Goal: Information Seeking & Learning: Find specific fact

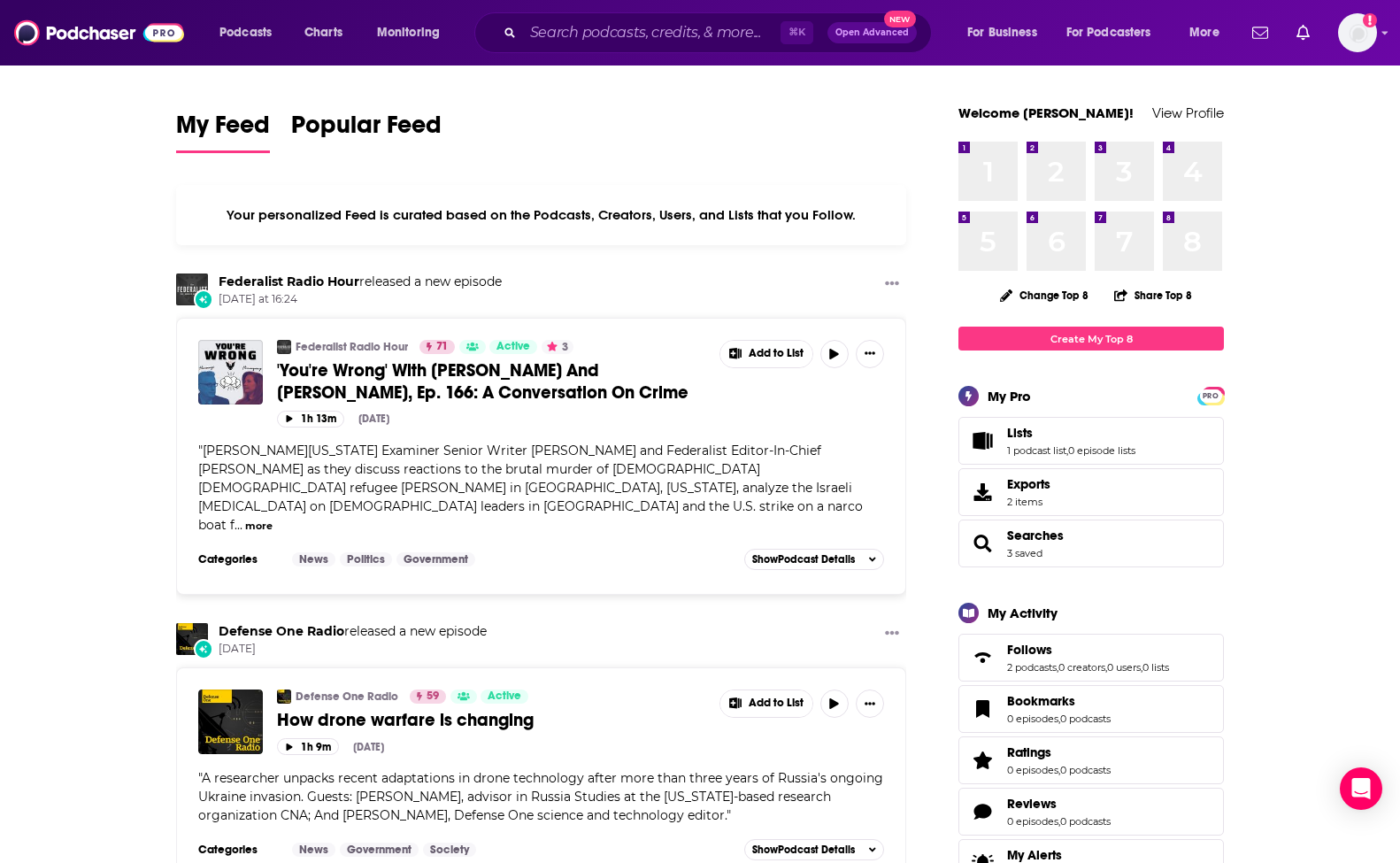
click at [646, 13] on div "⌘ K Open Advanced New" at bounding box center [703, 32] width 457 height 41
click at [637, 25] on input "Search podcasts, credits, & more..." at bounding box center [651, 33] width 257 height 29
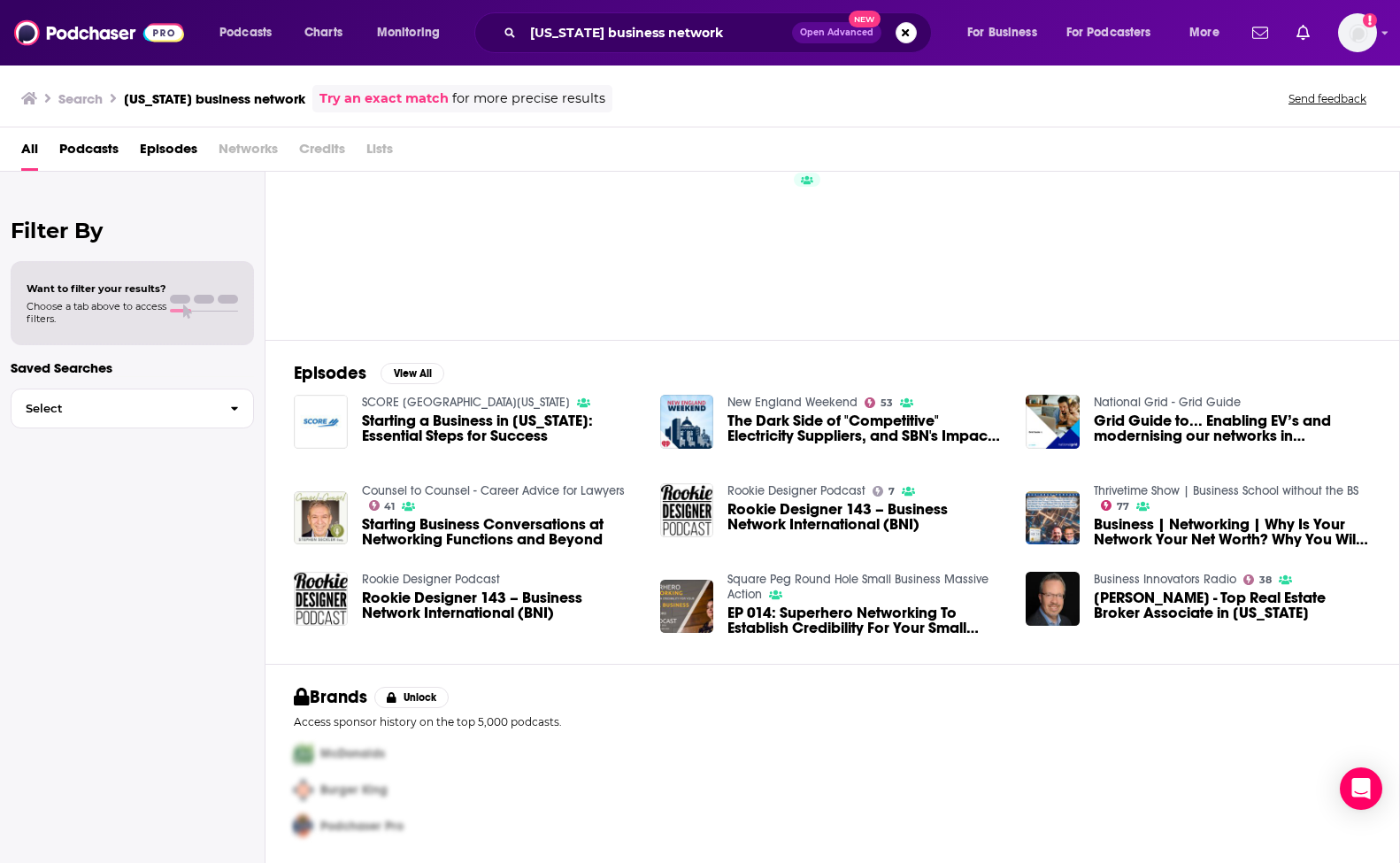
scroll to position [79, 0]
click at [682, 30] on input "[US_STATE] business network" at bounding box center [657, 33] width 270 height 29
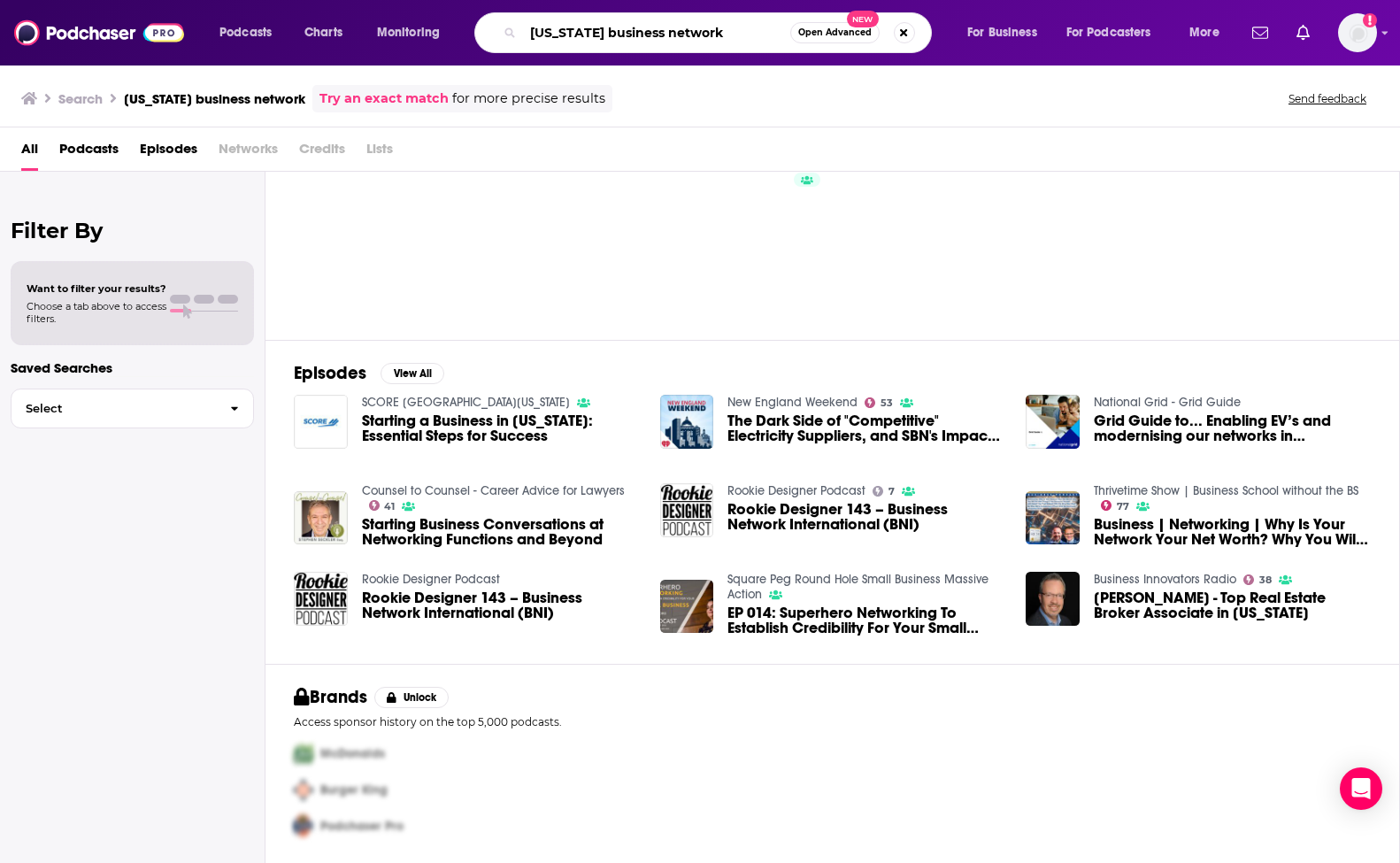
click at [682, 30] on input "[US_STATE] business network" at bounding box center [656, 33] width 268 height 29
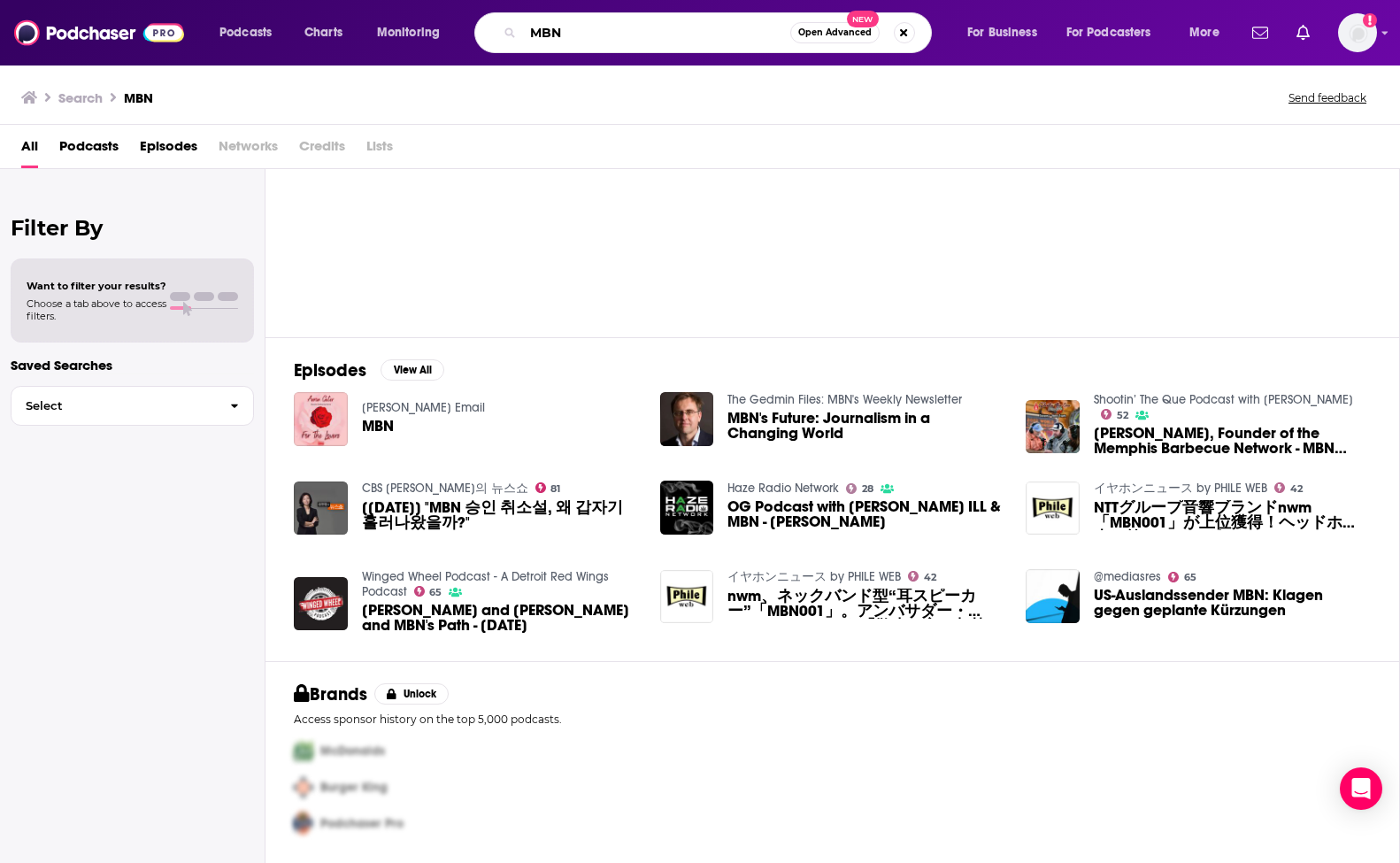
click at [588, 34] on input "MBN" at bounding box center [656, 33] width 268 height 29
type input "M"
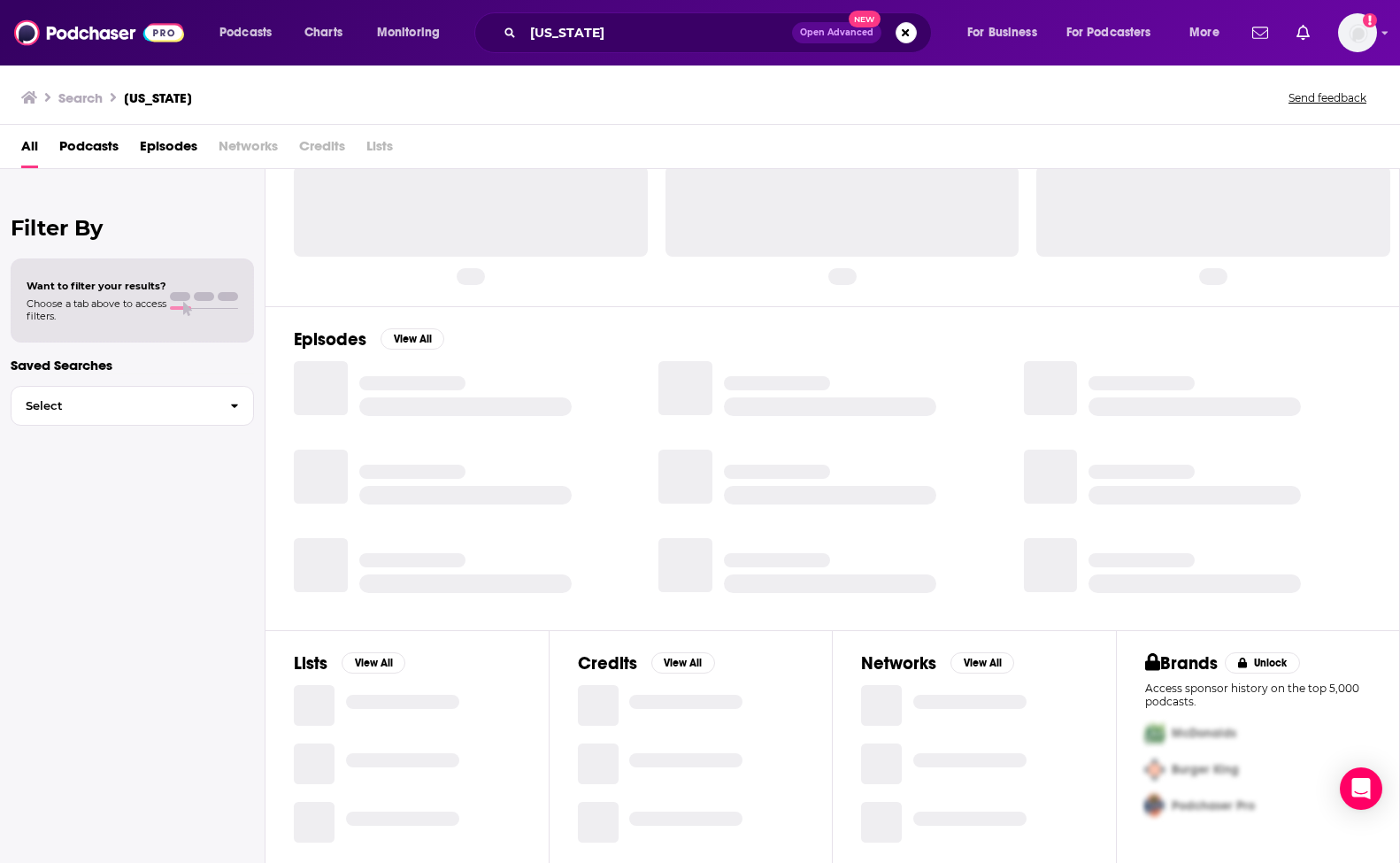
scroll to position [57, 0]
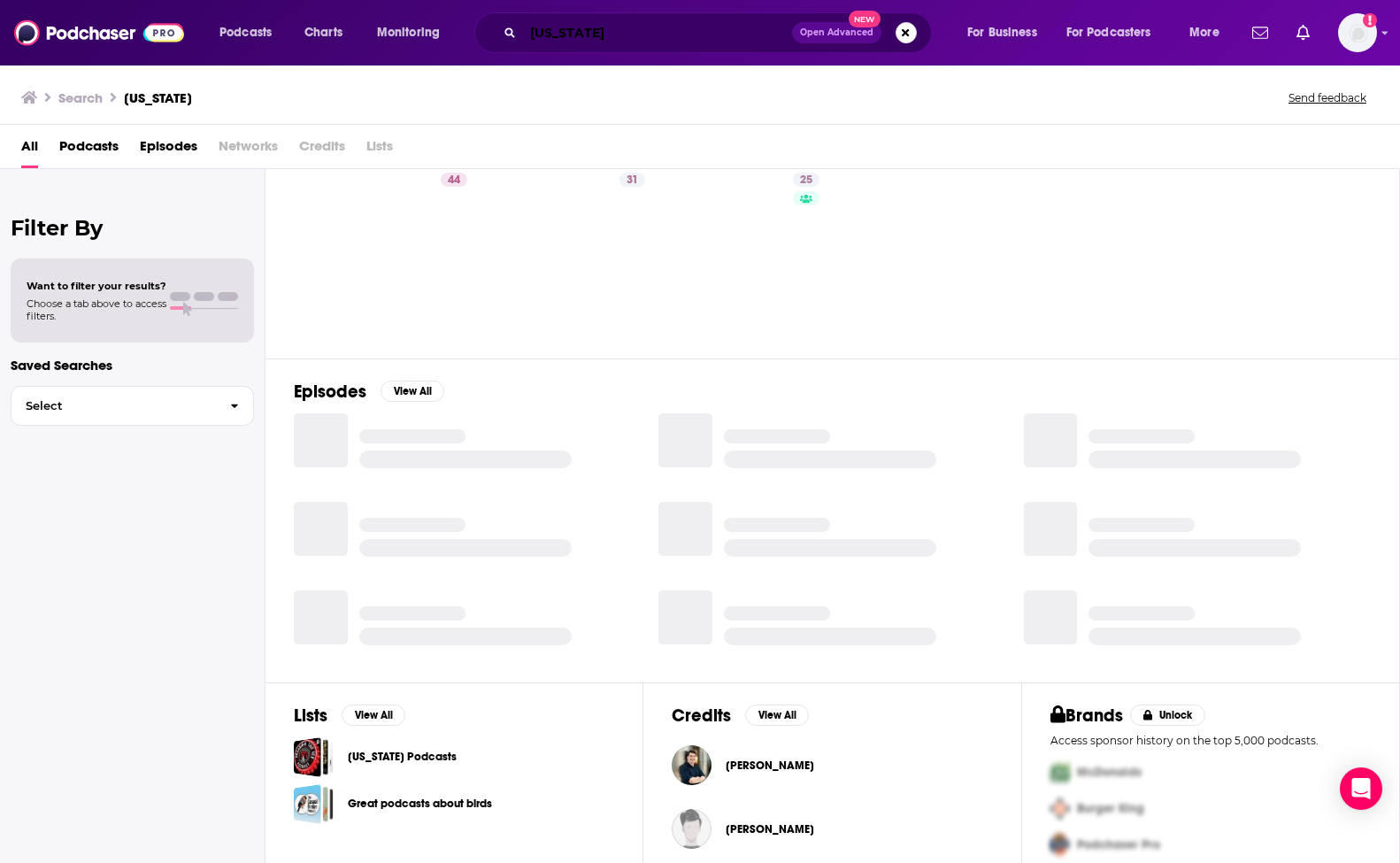
click at [670, 31] on input "[US_STATE]" at bounding box center [657, 33] width 270 height 29
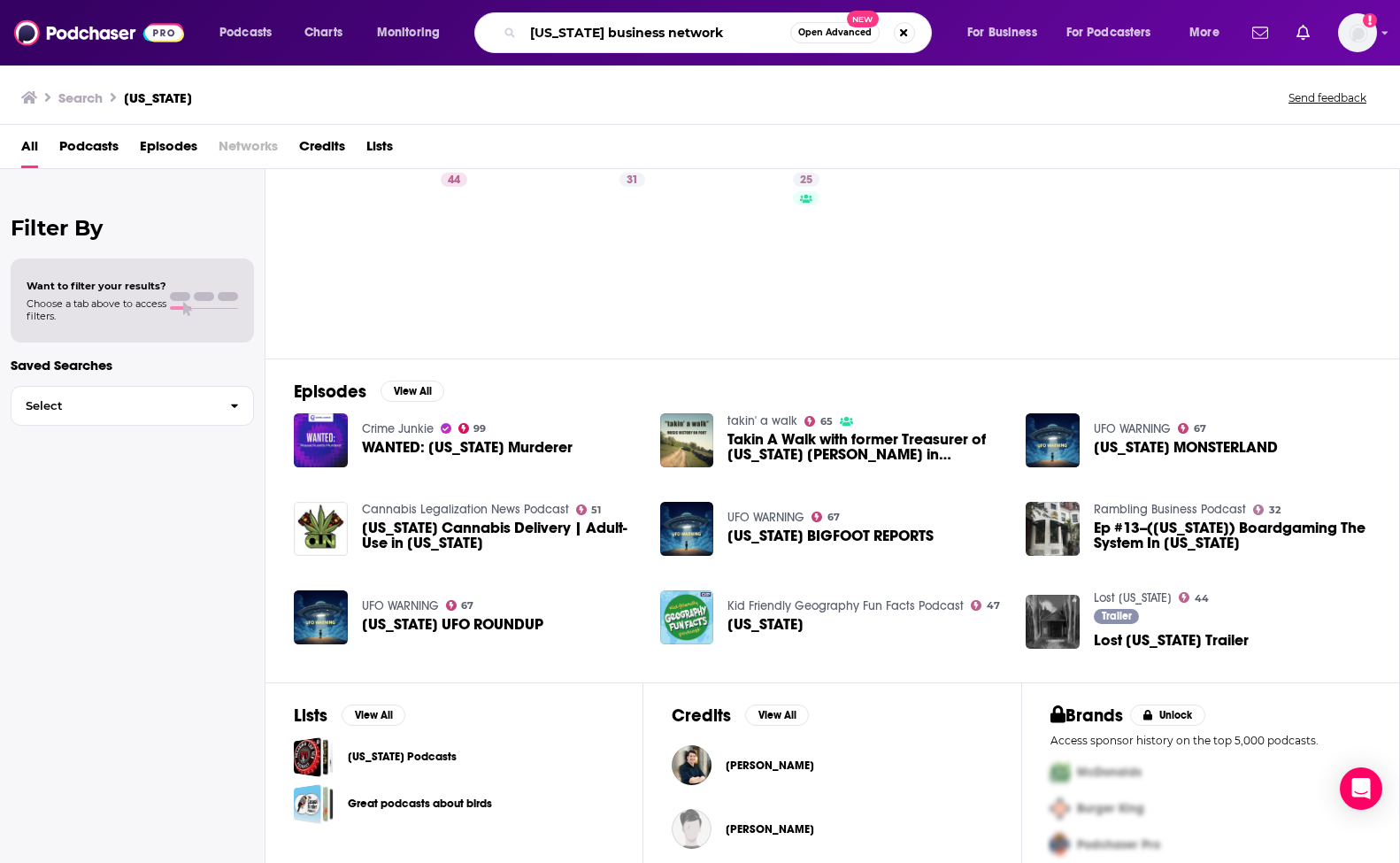
type input "[US_STATE] business network"
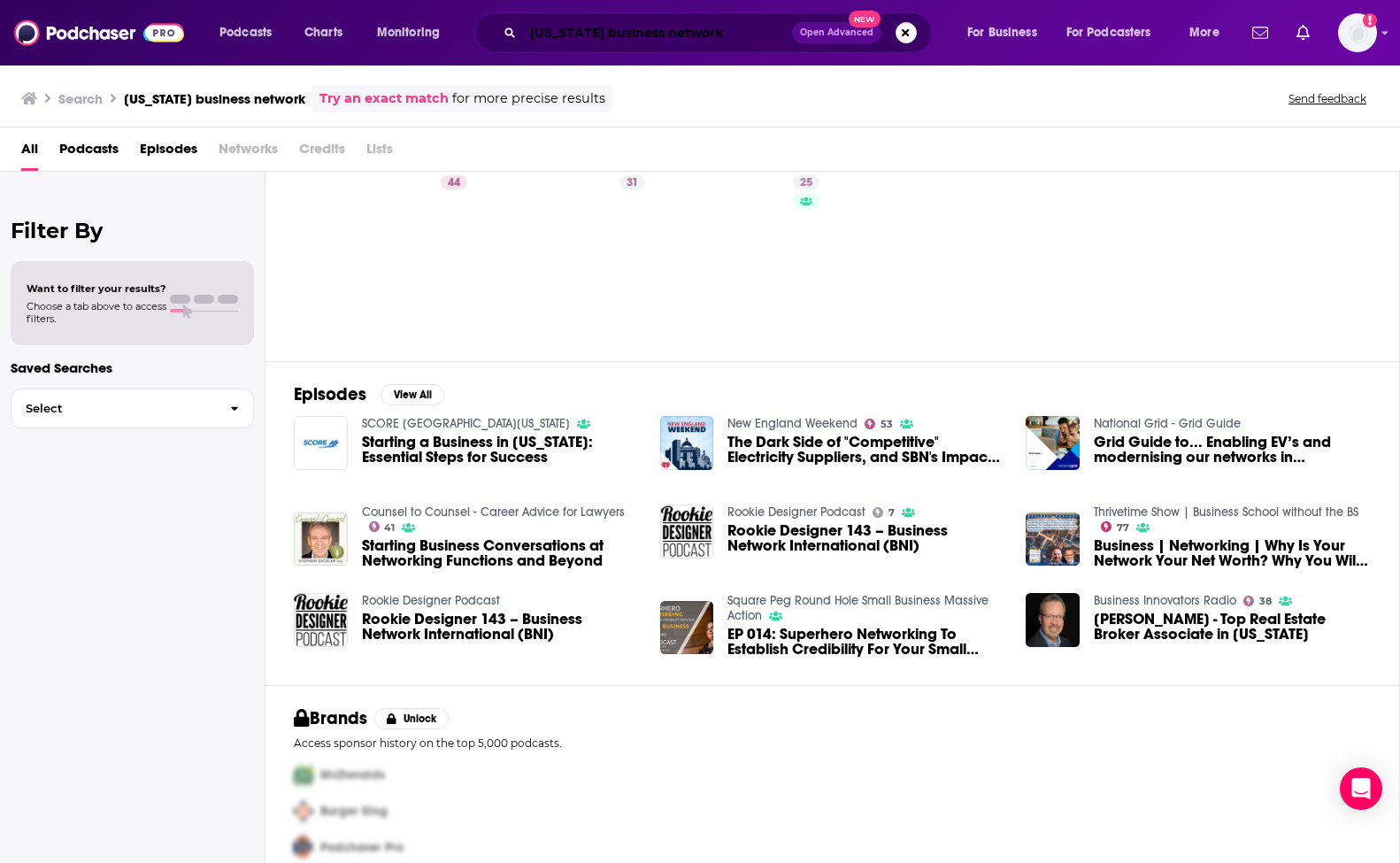
click at [754, 37] on input "[US_STATE] business network" at bounding box center [657, 33] width 270 height 29
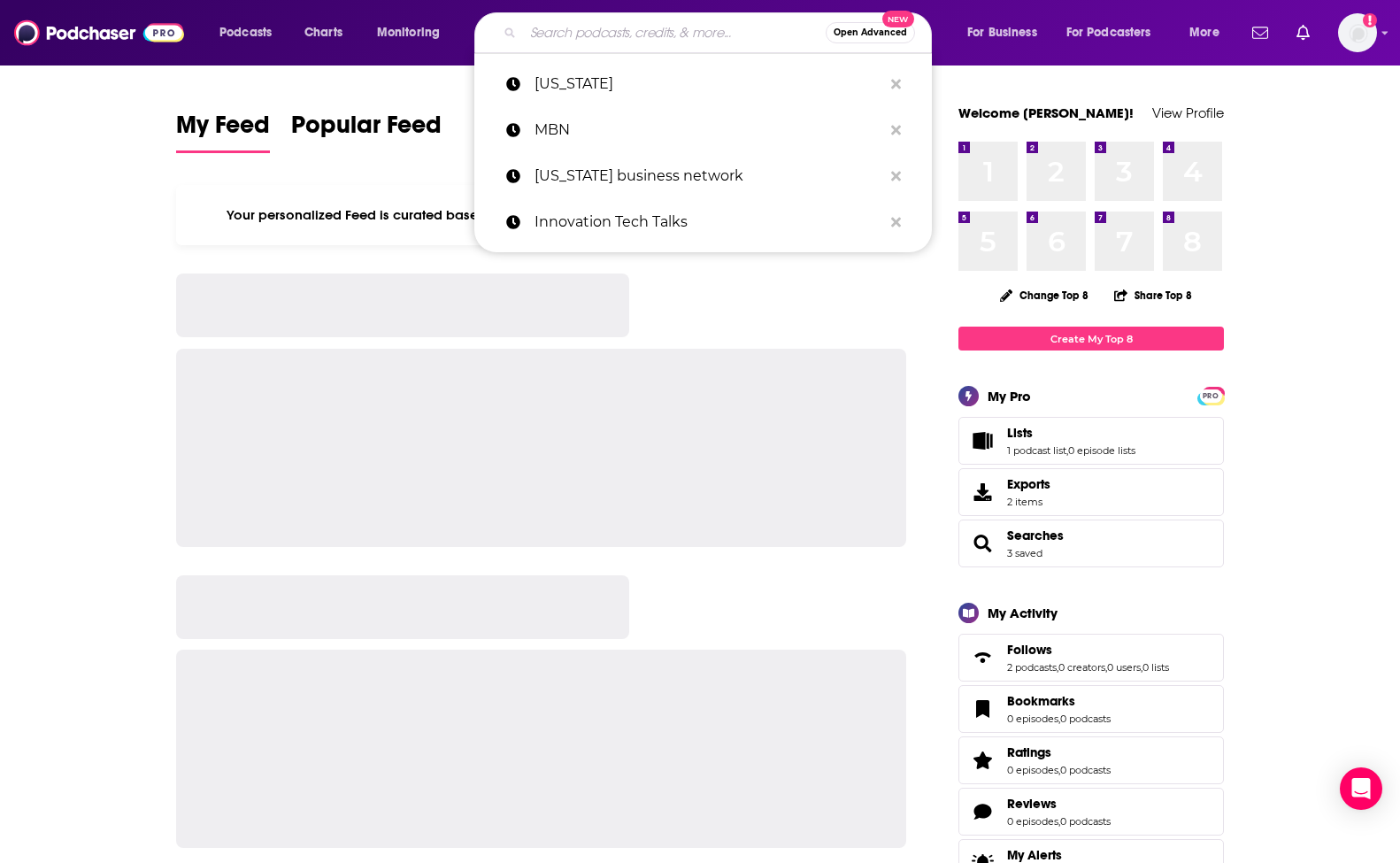
click at [558, 22] on input "Search podcasts, credits, & more..." at bounding box center [674, 33] width 303 height 29
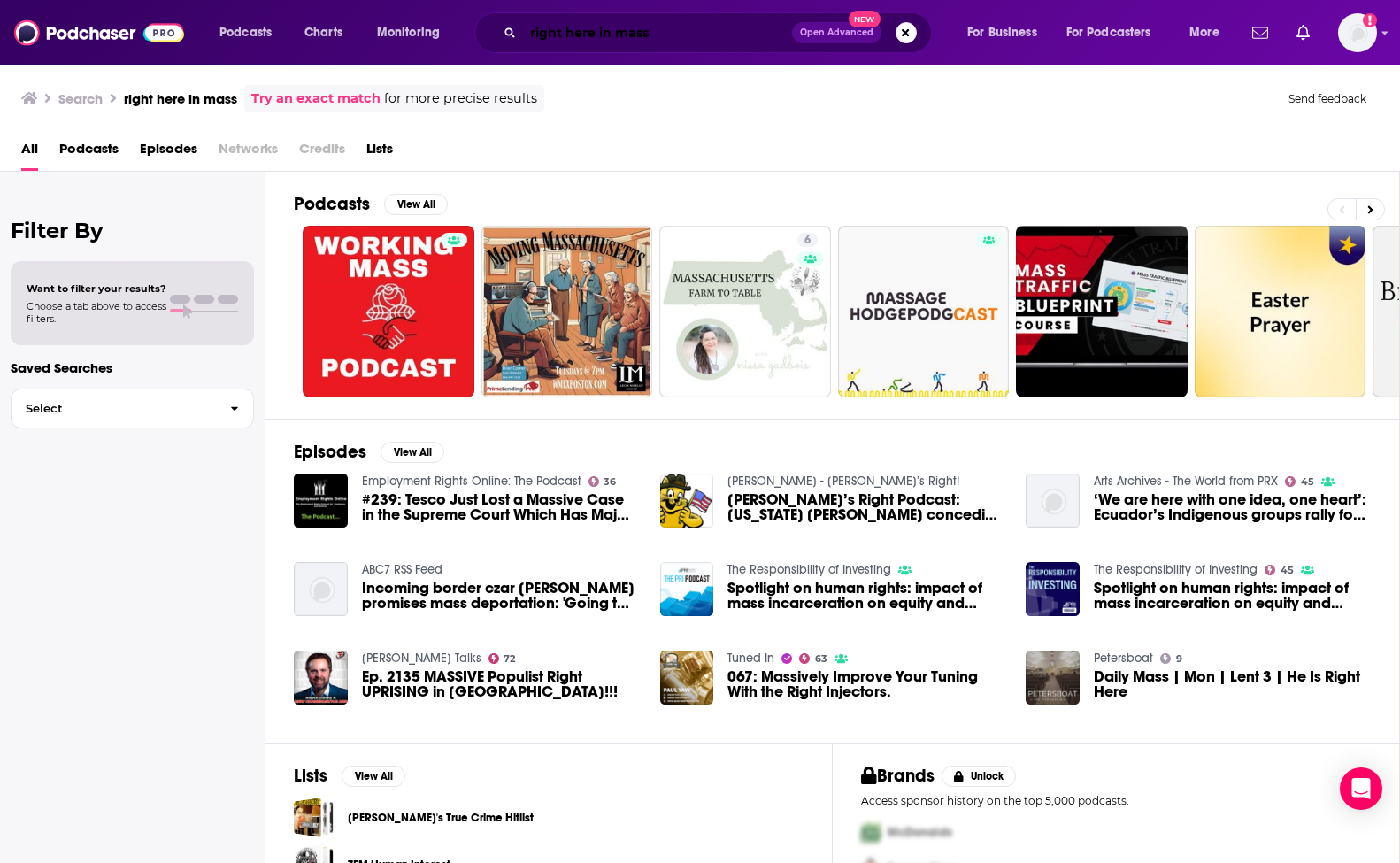
click at [645, 42] on input "right here in mass" at bounding box center [657, 33] width 270 height 29
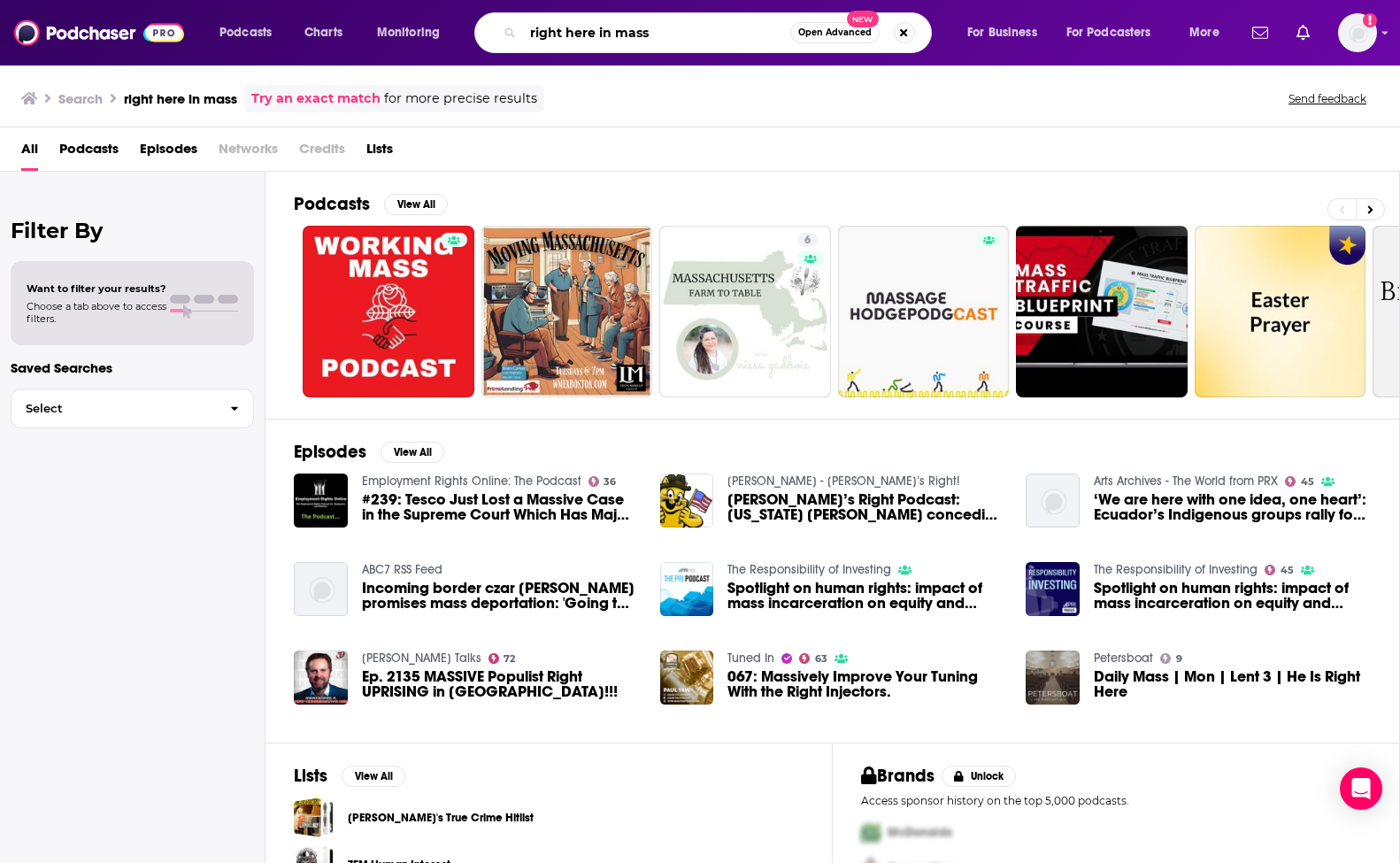
click at [554, 36] on input "right here in mass" at bounding box center [656, 33] width 268 height 29
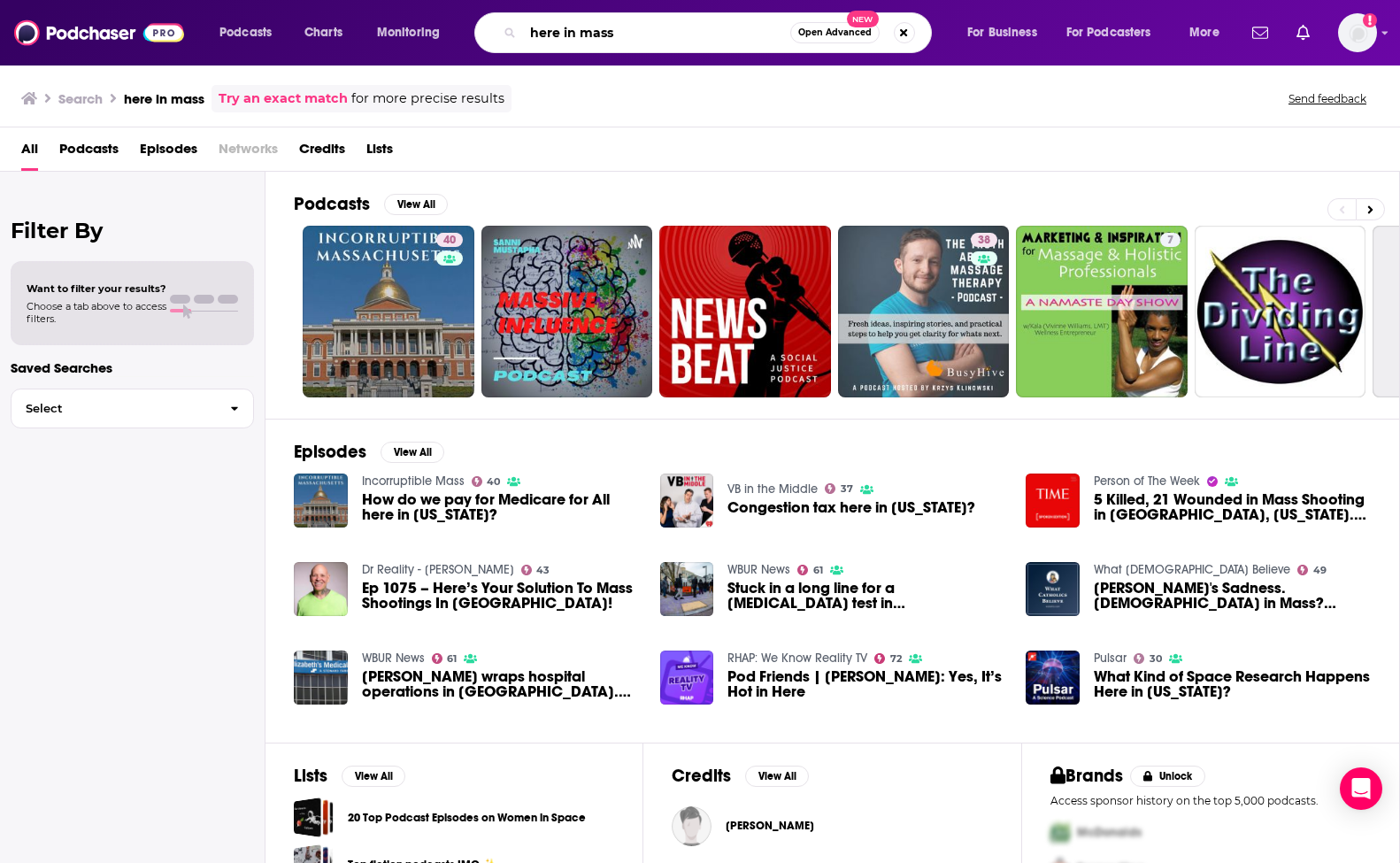
click at [645, 32] on input "here in mass" at bounding box center [656, 33] width 268 height 29
click at [548, 31] on input "here in mass" at bounding box center [656, 33] width 268 height 29
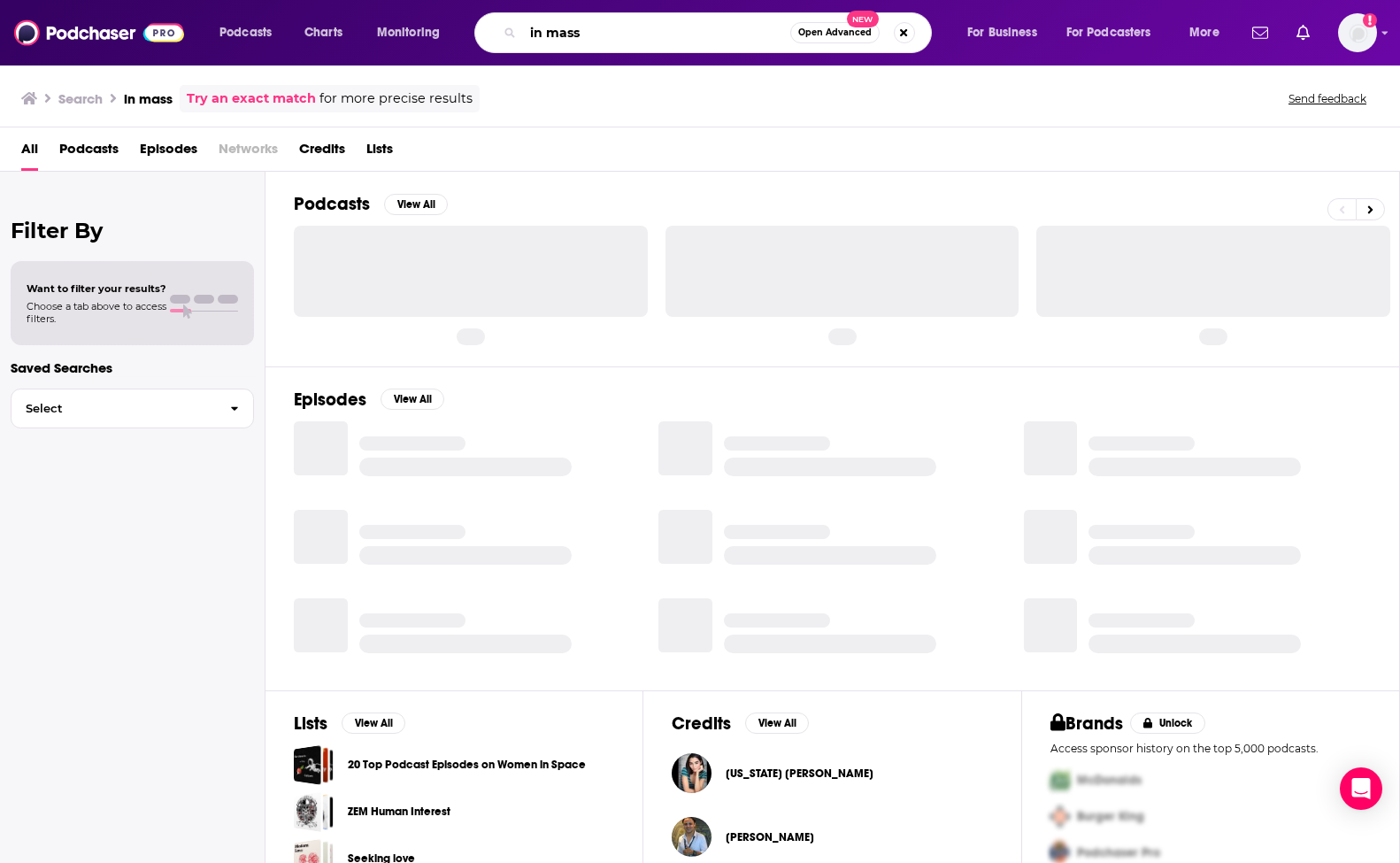
click at [586, 31] on input "in mass" at bounding box center [656, 33] width 268 height 29
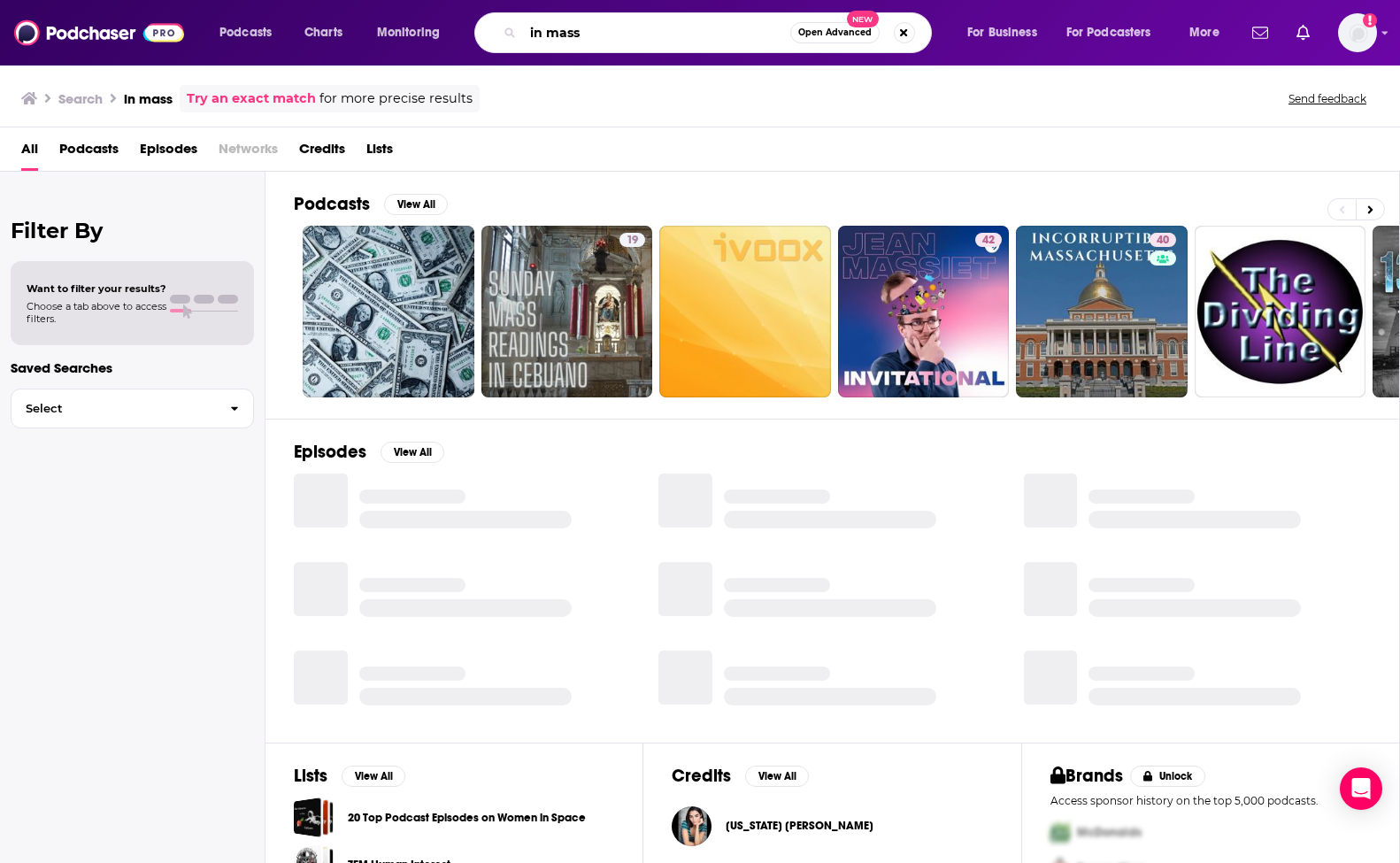
type input "in mass""
